Goal: Task Accomplishment & Management: Use online tool/utility

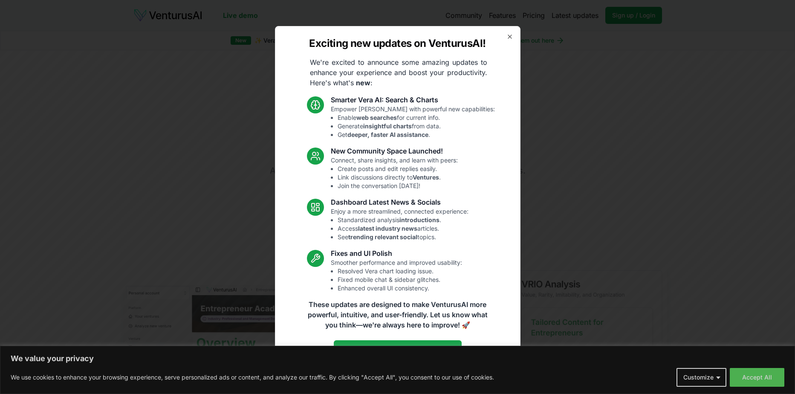
click at [511, 37] on icon "button" at bounding box center [509, 36] width 3 height 3
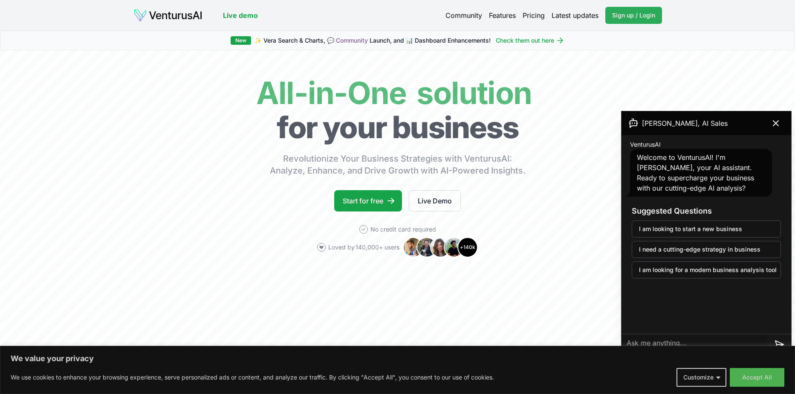
click at [632, 23] on link "Sign up / Login Login" at bounding box center [634, 15] width 57 height 17
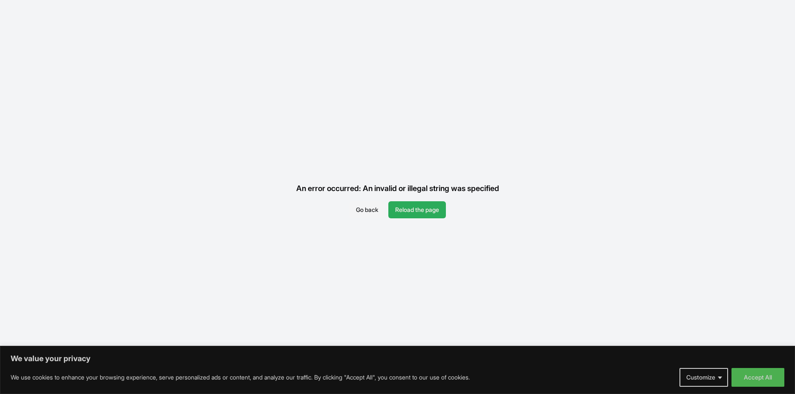
click at [414, 212] on button "Reload the page" at bounding box center [417, 209] width 58 height 17
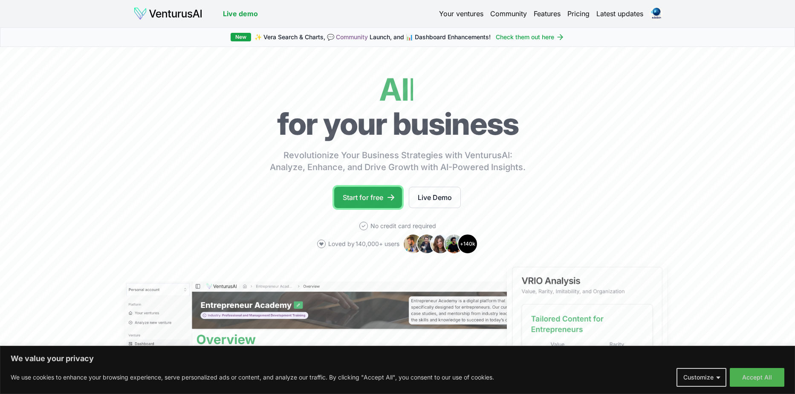
click at [350, 202] on link "Start for free" at bounding box center [368, 197] width 68 height 21
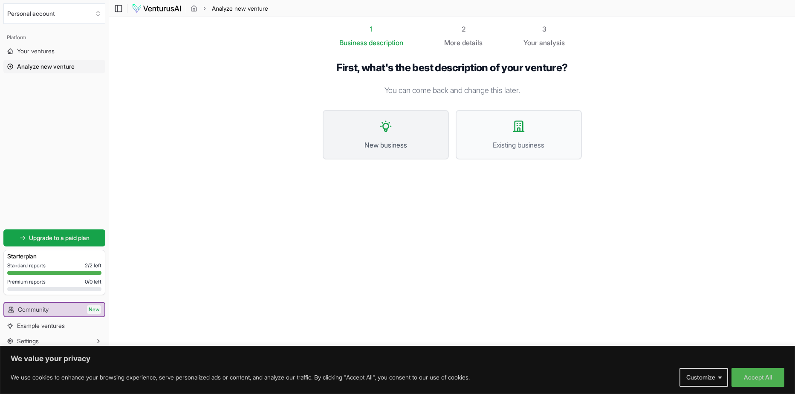
click at [402, 135] on button "New business" at bounding box center [386, 134] width 126 height 49
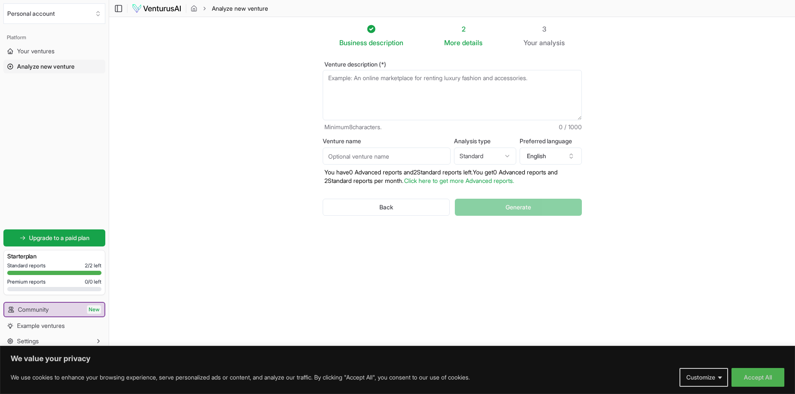
click at [373, 79] on textarea "Venture description (*)" at bounding box center [452, 95] width 259 height 50
paste textarea "Titre : Projet BistroBot - L'IA au Service de la Restauration Contexte : Bistro…"
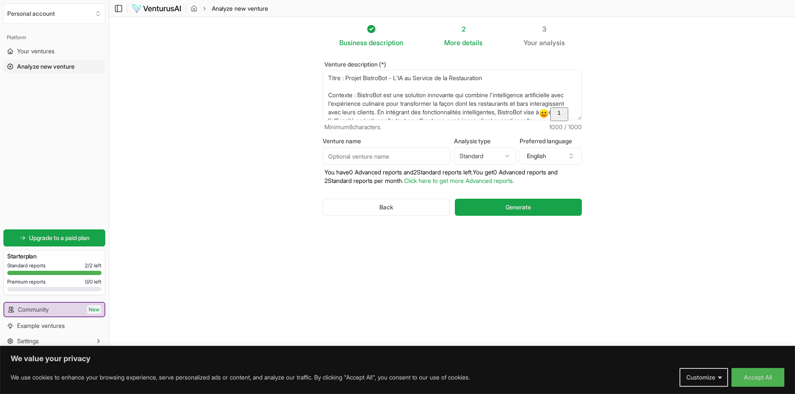
drag, startPoint x: 14, startPoint y: 44, endPoint x: 171, endPoint y: -51, distance: 182.5
click at [323, 70] on textarea "Titre : Projet BistroBot - L'IA au Service de la Restauration Contexte : Bistro…" at bounding box center [452, 95] width 259 height 50
paste textarea "BistroBot est une solution innovante qui combine l'intelligence artificielle av…"
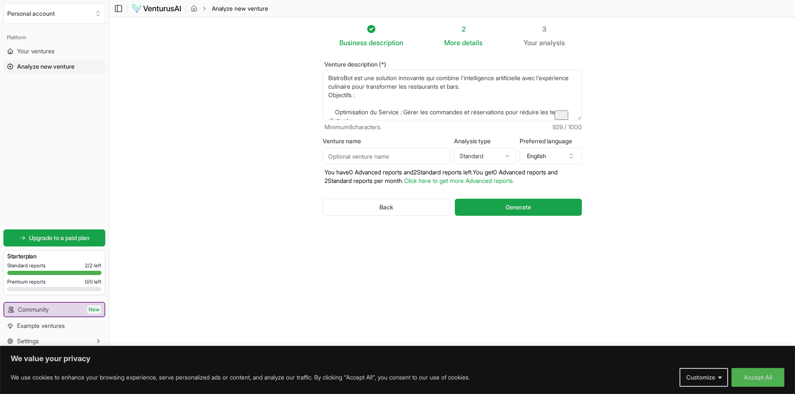
scroll to position [152, 0]
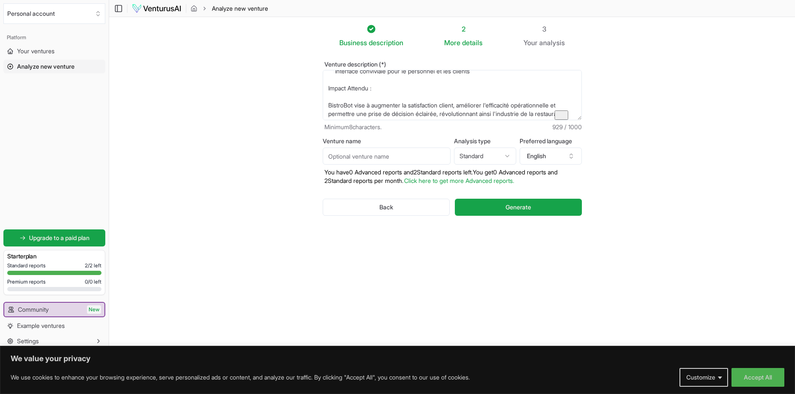
type textarea "BistroBot est une solution innovante qui combine l'intelligence artificielle av…"
click at [374, 160] on input "Venture name" at bounding box center [387, 156] width 128 height 17
type input "BistroBot"
select select "advanced"
click at [552, 165] on button "English" at bounding box center [551, 156] width 62 height 17
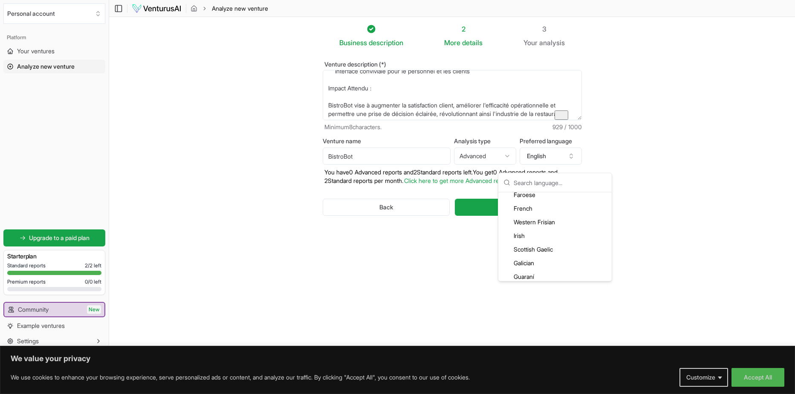
scroll to position [603, 0]
click at [530, 226] on div "French" at bounding box center [555, 226] width 110 height 14
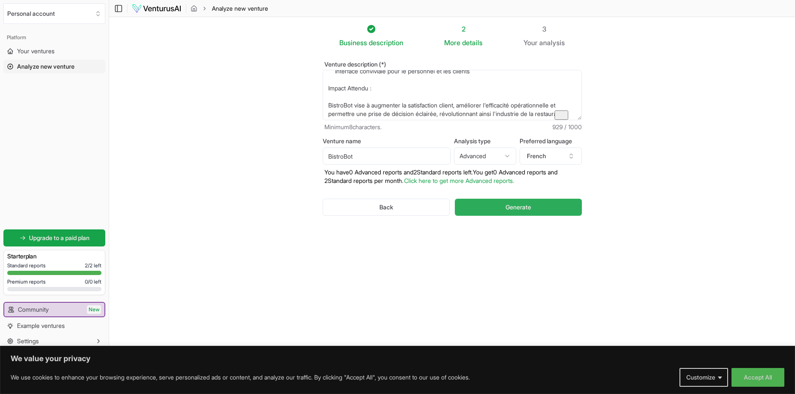
click at [519, 212] on span "Generate" at bounding box center [519, 207] width 26 height 9
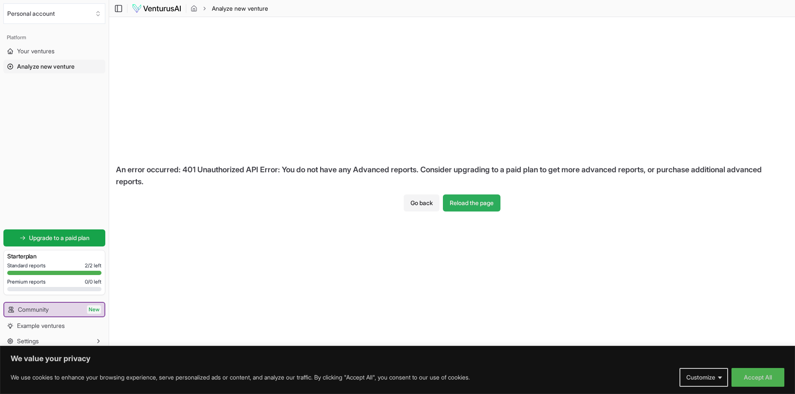
click at [470, 204] on button "Reload the page" at bounding box center [472, 202] width 58 height 17
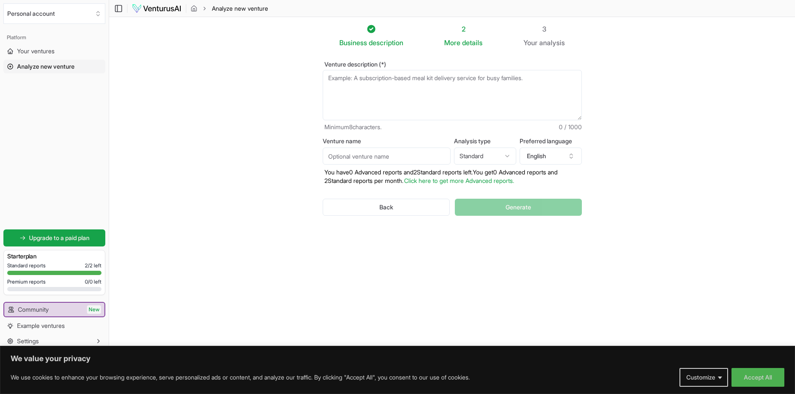
click at [363, 85] on textarea "Venture description (*)" at bounding box center [452, 95] width 259 height 50
paste textarea "BistroBot est une solution innovante qui combine l'intelligence artificielle av…"
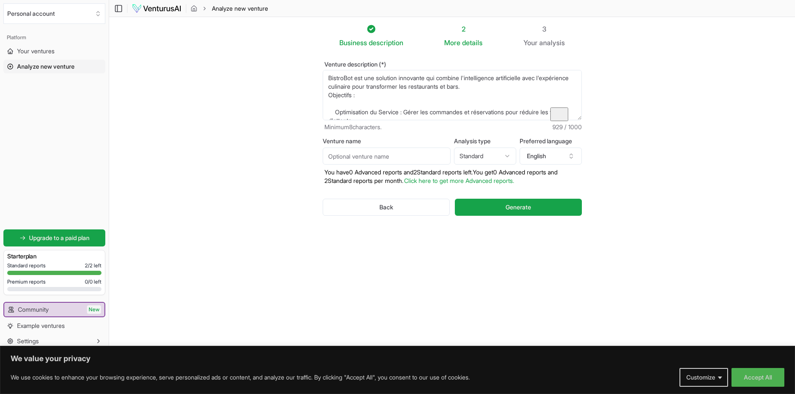
scroll to position [152, 0]
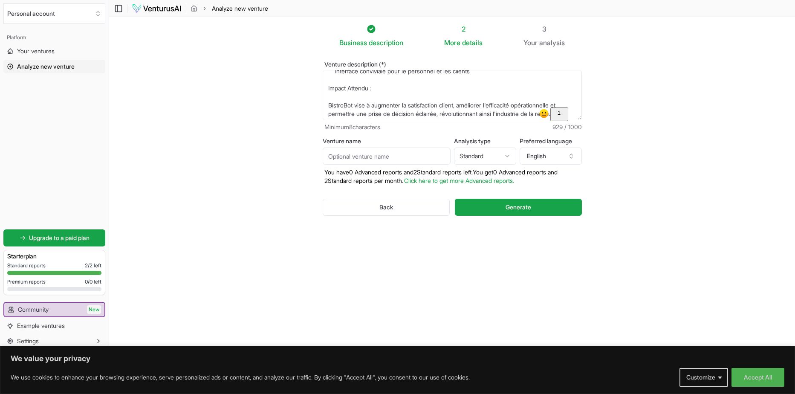
type textarea "BistroBot est une solution innovante qui combine l'intelligence artificielle av…"
click at [361, 159] on input "Venture name" at bounding box center [387, 156] width 128 height 17
drag, startPoint x: 354, startPoint y: 104, endPoint x: 194, endPoint y: 96, distance: 159.7
click at [323, 96] on textarea "BistroBot est une solution innovante qui combine l'intelligence artificielle av…" at bounding box center [452, 95] width 259 height 50
click at [349, 165] on input "Venture name" at bounding box center [387, 156] width 128 height 17
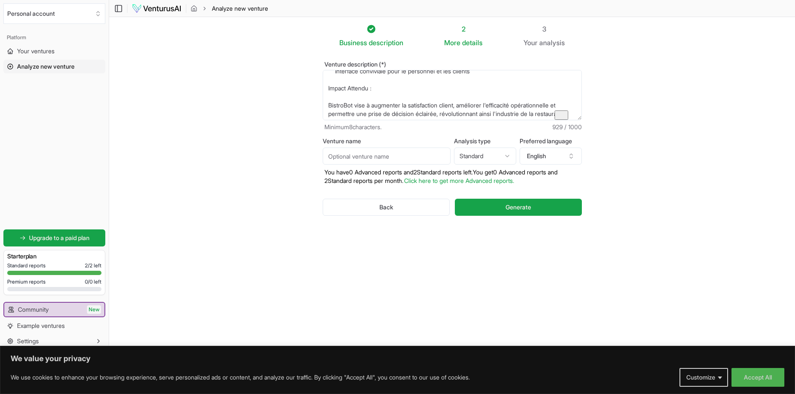
paste input "BistroBot"
type input "BistroBot"
click at [567, 162] on button "English" at bounding box center [551, 156] width 62 height 17
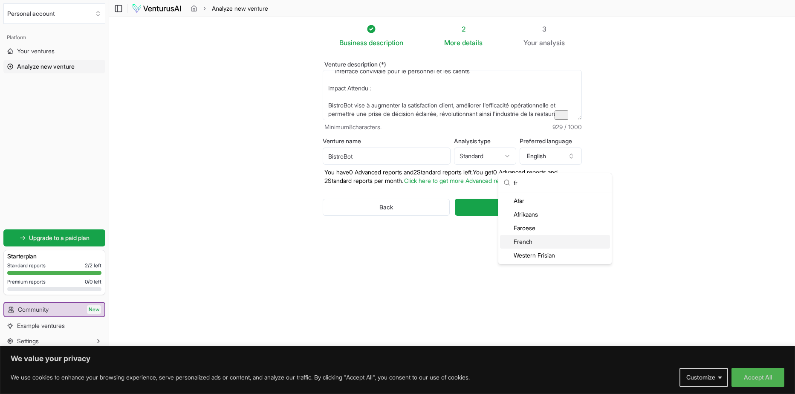
type input "fr"
click at [530, 241] on div "French" at bounding box center [555, 242] width 110 height 14
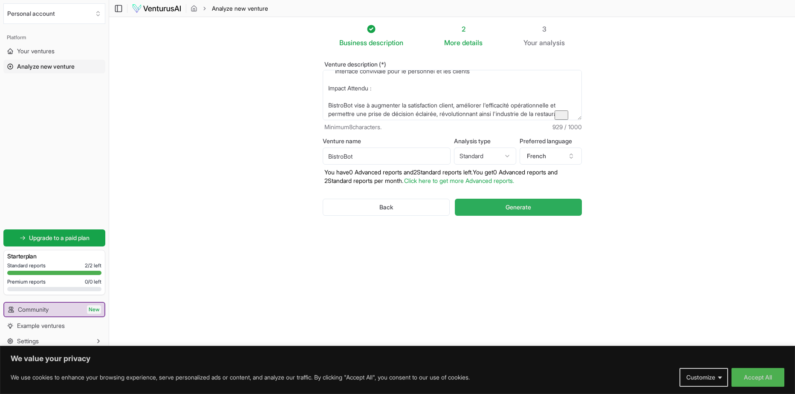
click at [506, 212] on span "Generate" at bounding box center [519, 207] width 26 height 9
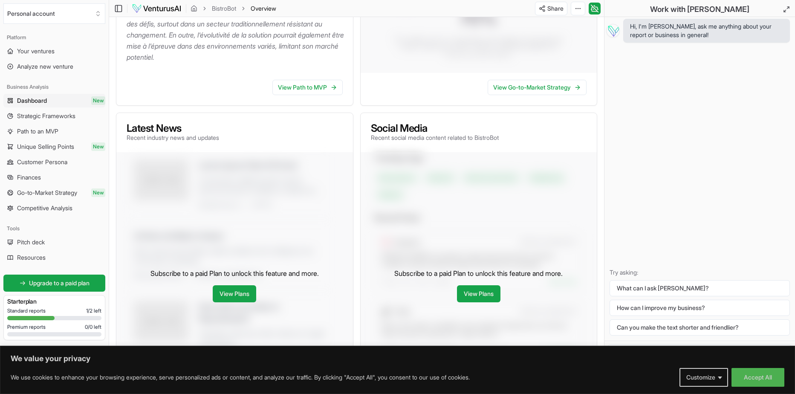
scroll to position [109, 0]
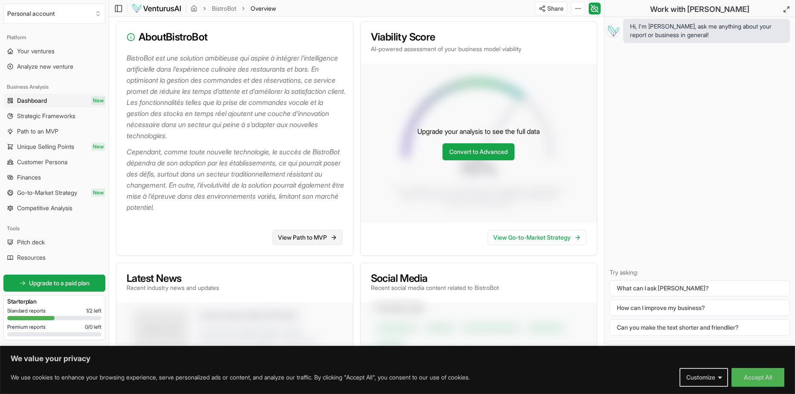
click at [295, 234] on link "View Path to MVP" at bounding box center [308, 237] width 70 height 15
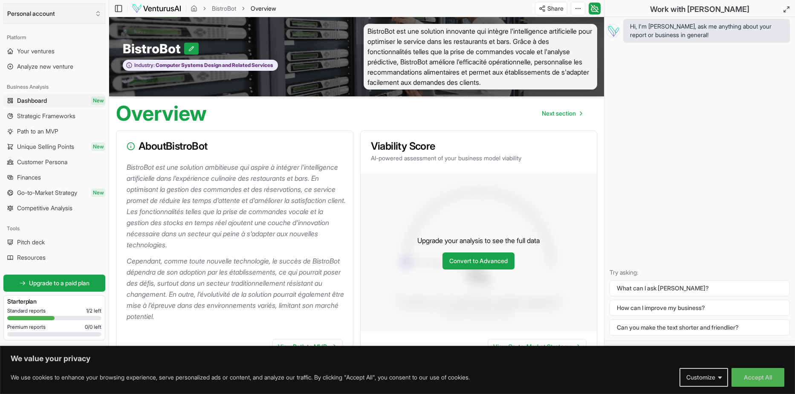
scroll to position [109, 0]
